Goal: Information Seeking & Learning: Learn about a topic

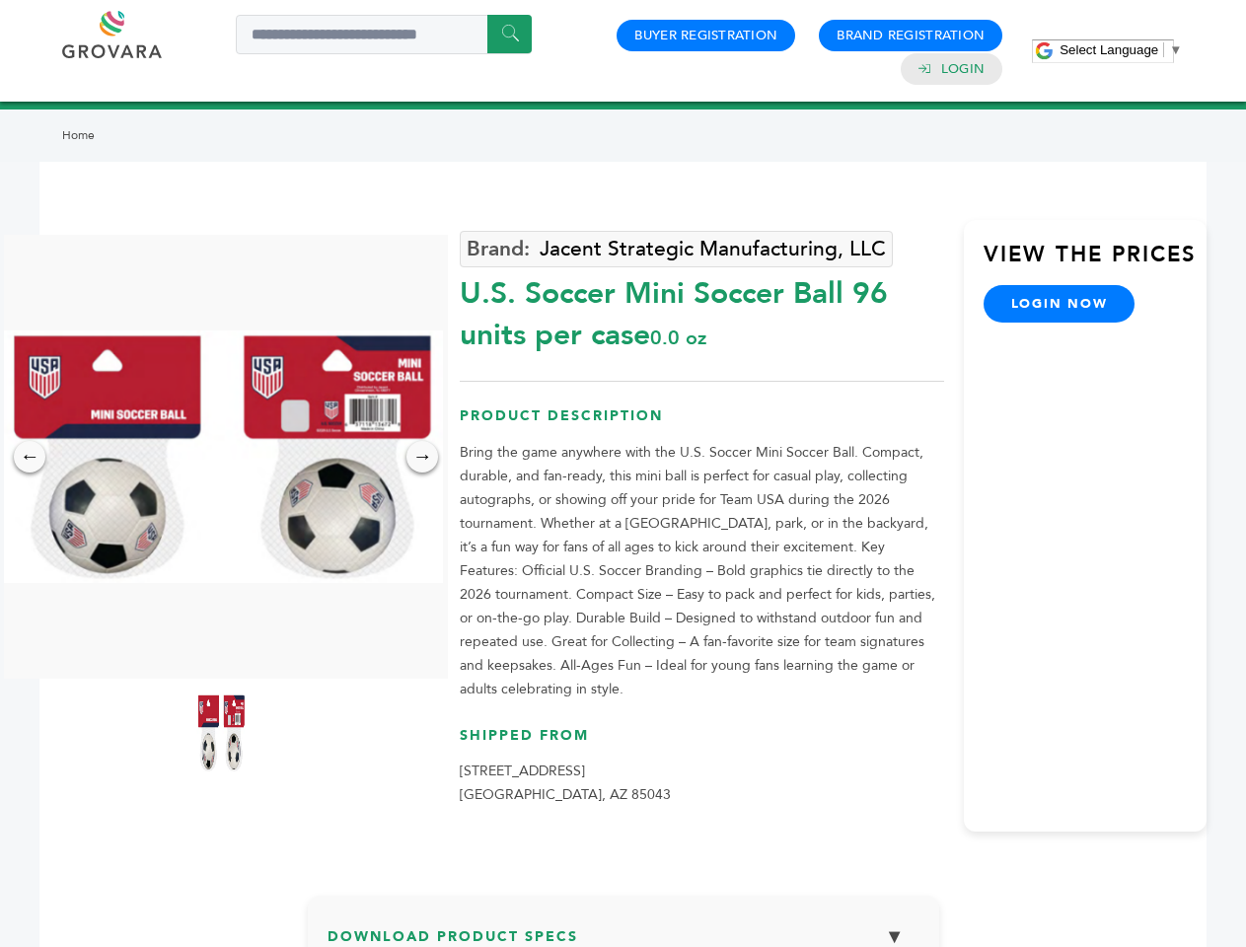
click at [1120, 49] on span "Select Language" at bounding box center [1108, 49] width 99 height 15
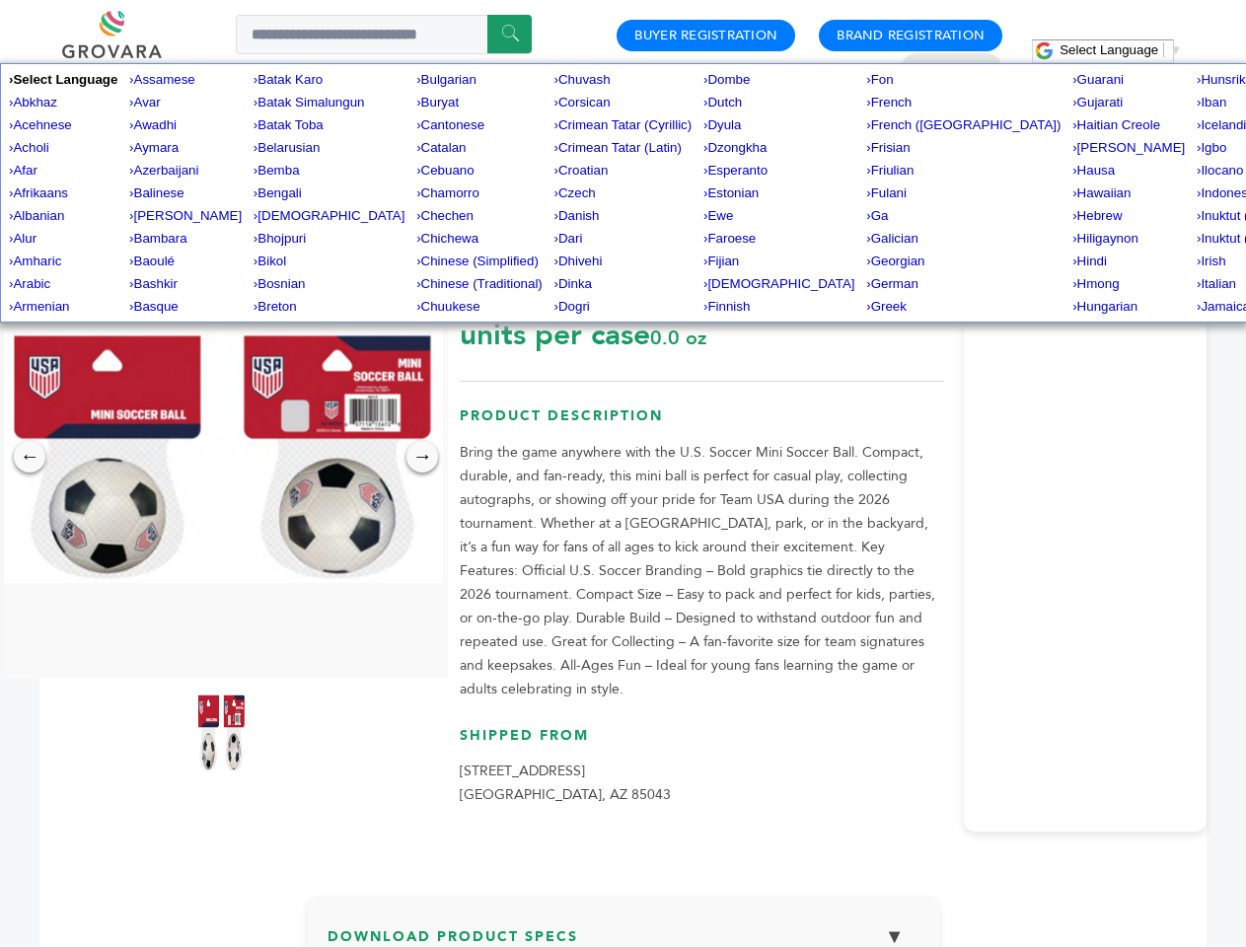
click at [221, 457] on img at bounding box center [221, 456] width 444 height 252
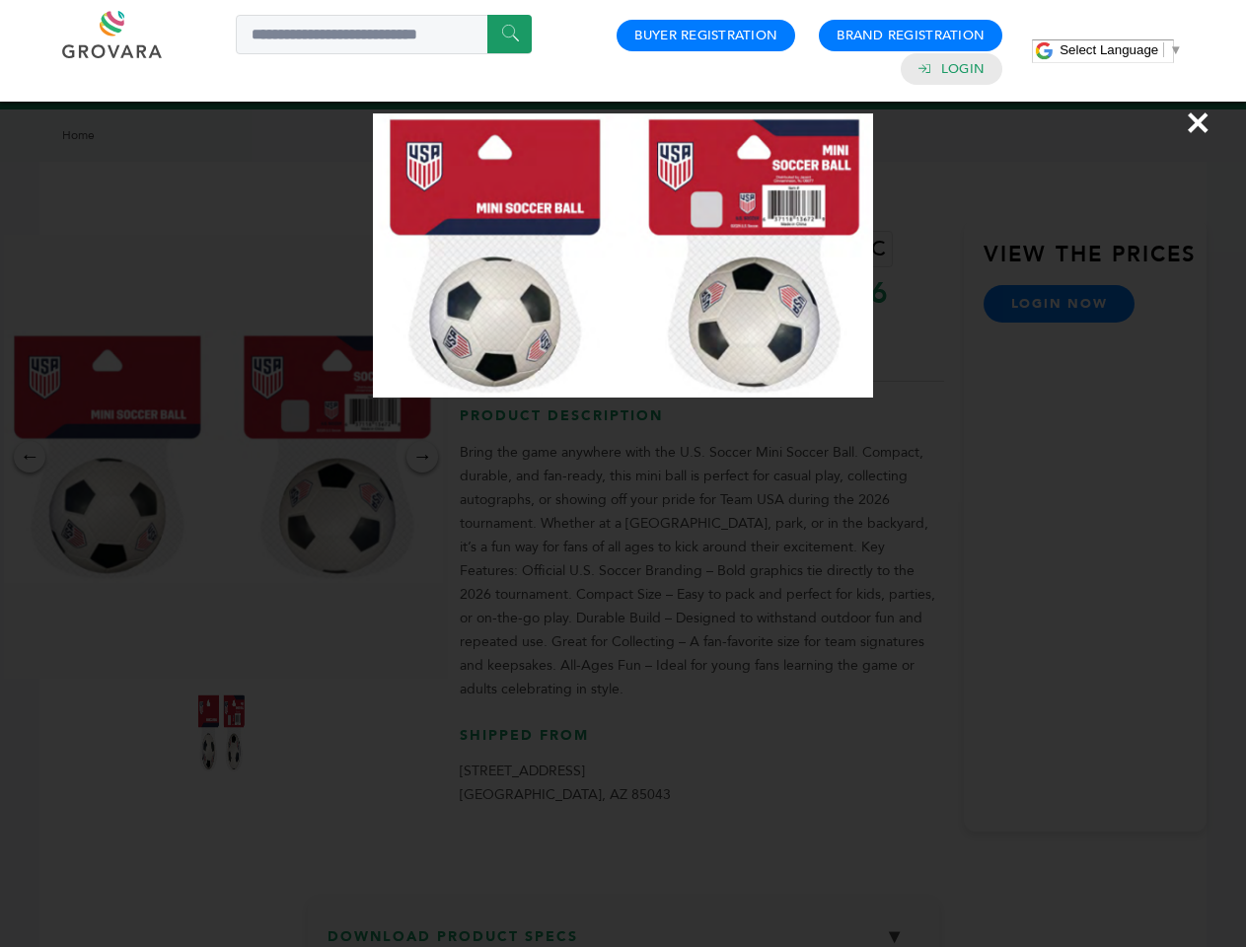
click at [30, 457] on div "×" at bounding box center [623, 473] width 1246 height 947
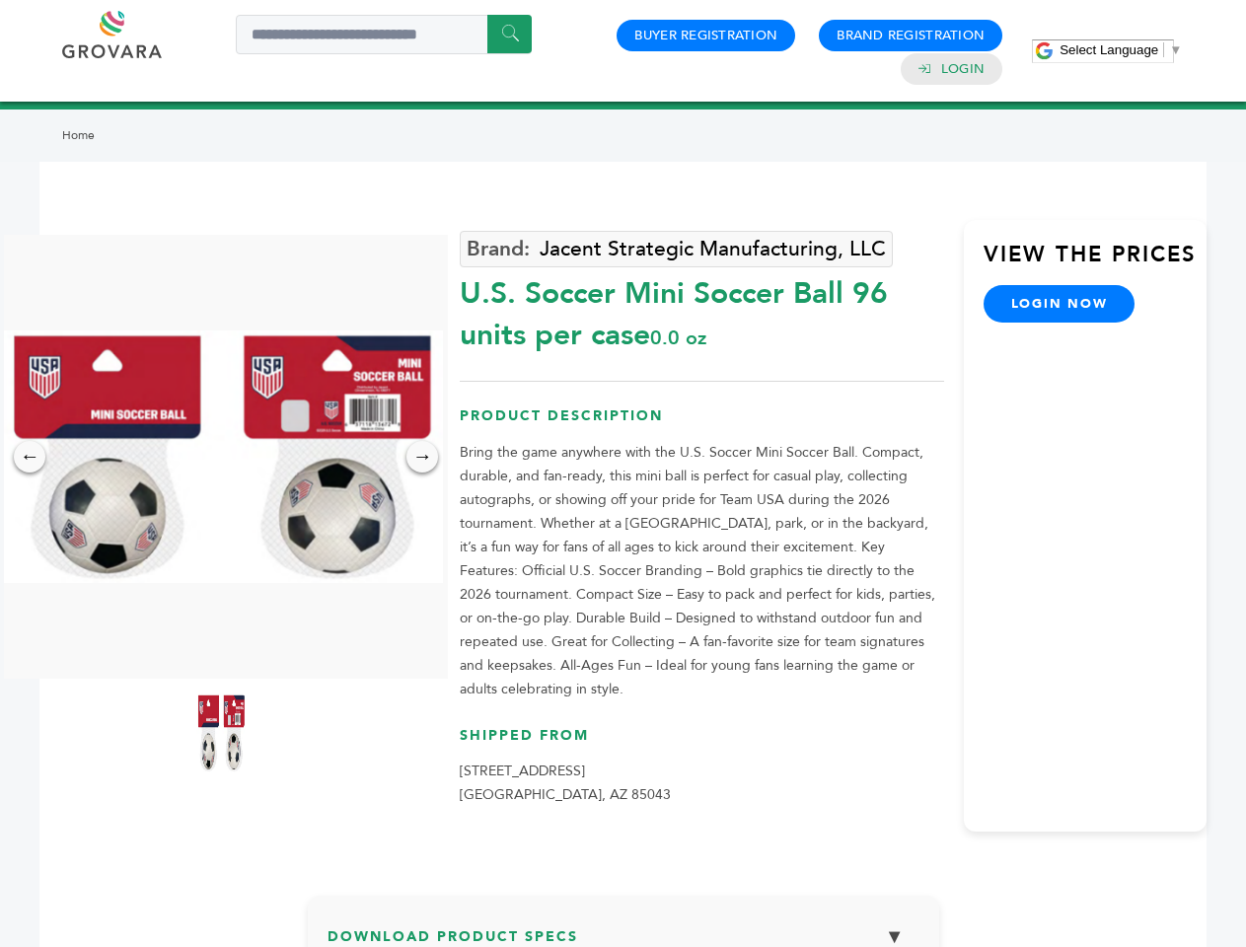
click at [422, 457] on div "→" at bounding box center [422, 457] width 32 height 32
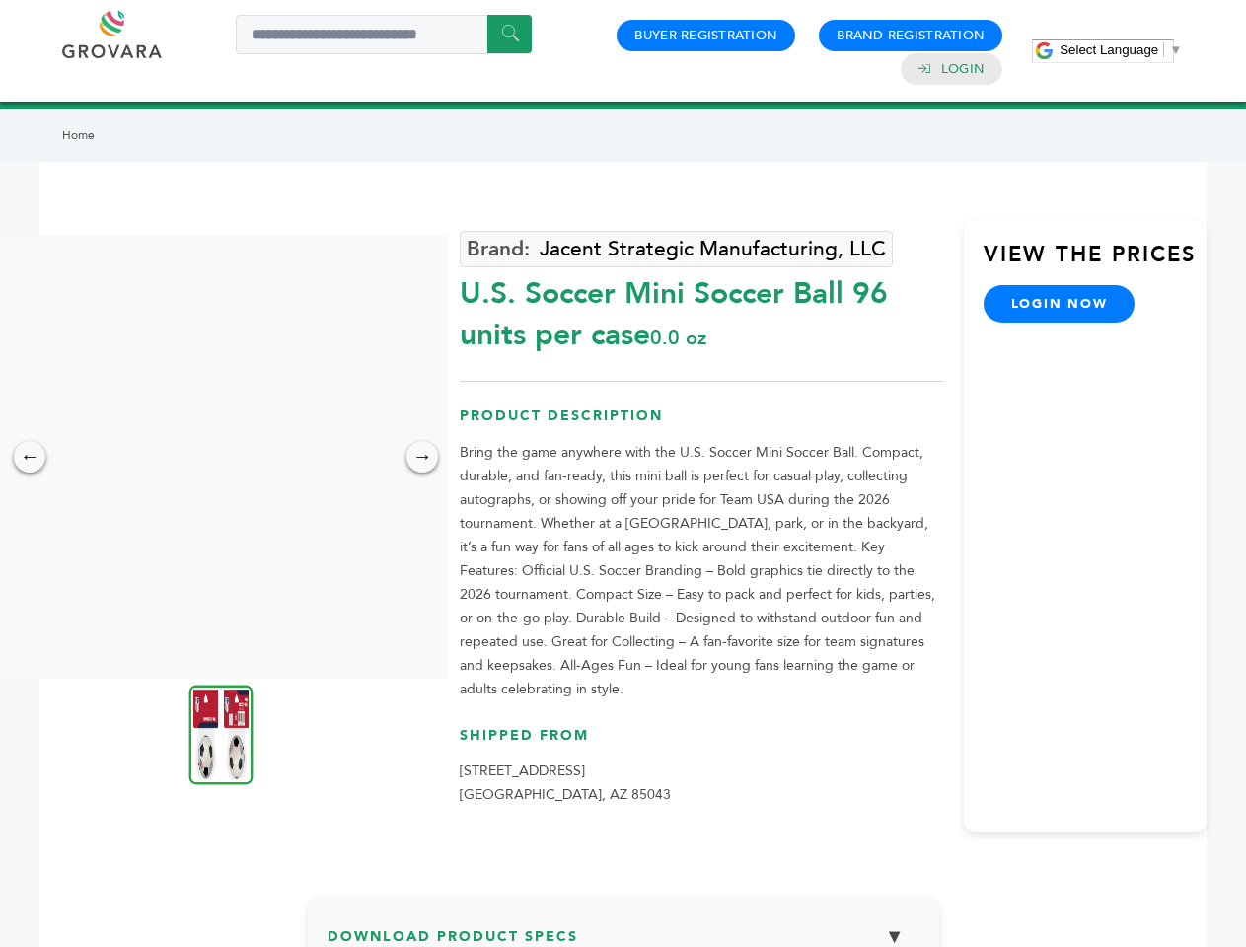
click at [221, 733] on img at bounding box center [221, 734] width 64 height 100
click at [0, 0] on div "×" at bounding box center [0, 0] width 0 height 0
